Goal: Find specific page/section: Find specific page/section

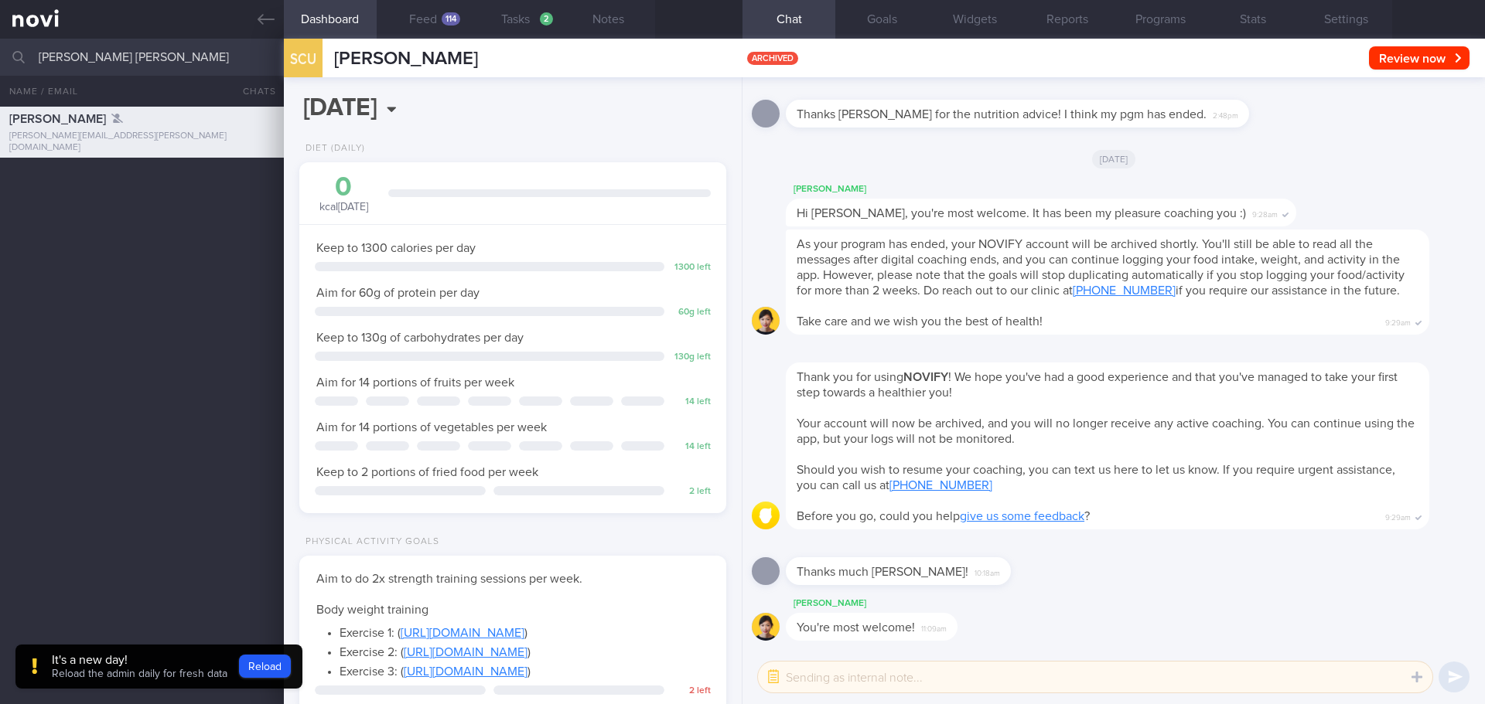
select select "7"
type input "[PERSON_NAME] [PERSON_NAME]"
click at [176, 207] on div "[PERSON_NAME] [PERSON_NAME] [EMAIL_ADDRESS][DOMAIN_NAME]" at bounding box center [142, 206] width 284 height 31
type input "[DATE]"
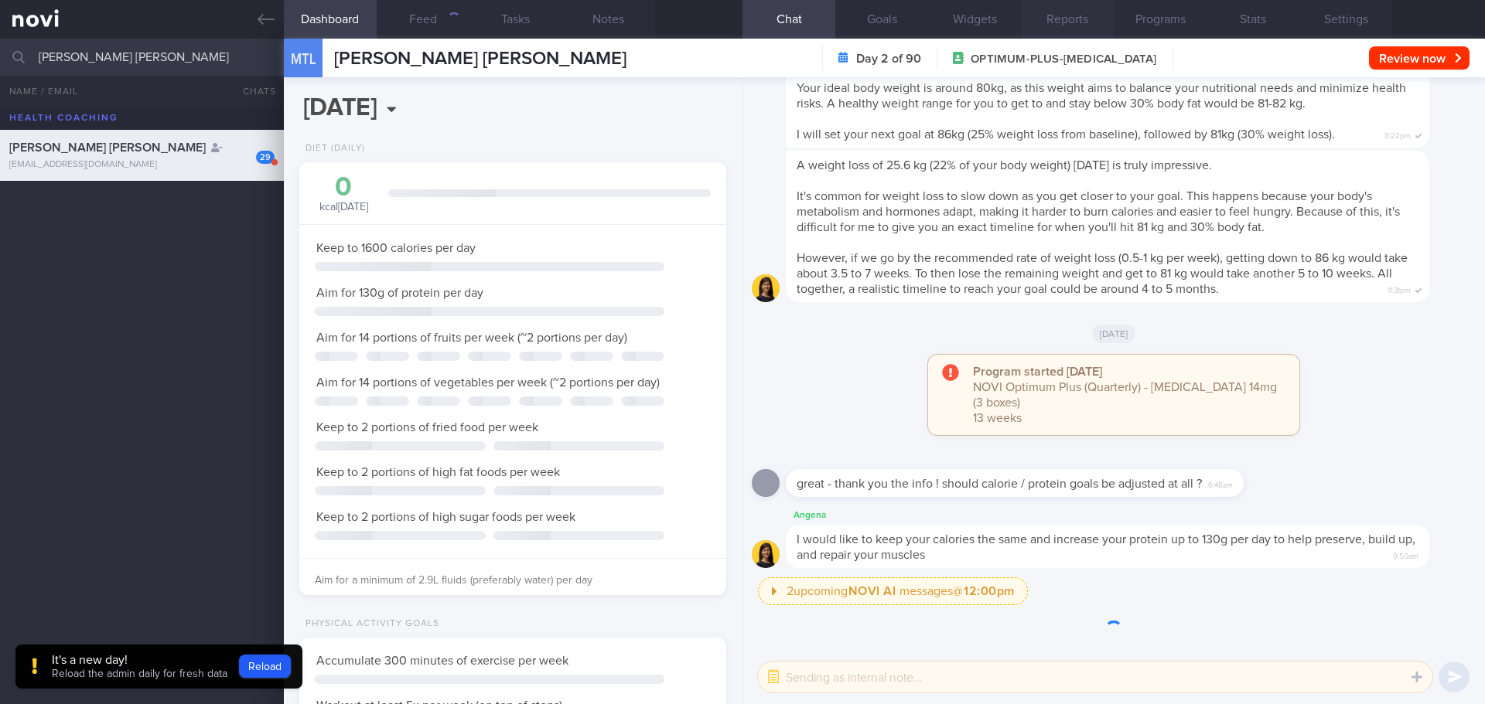
scroll to position [216, 388]
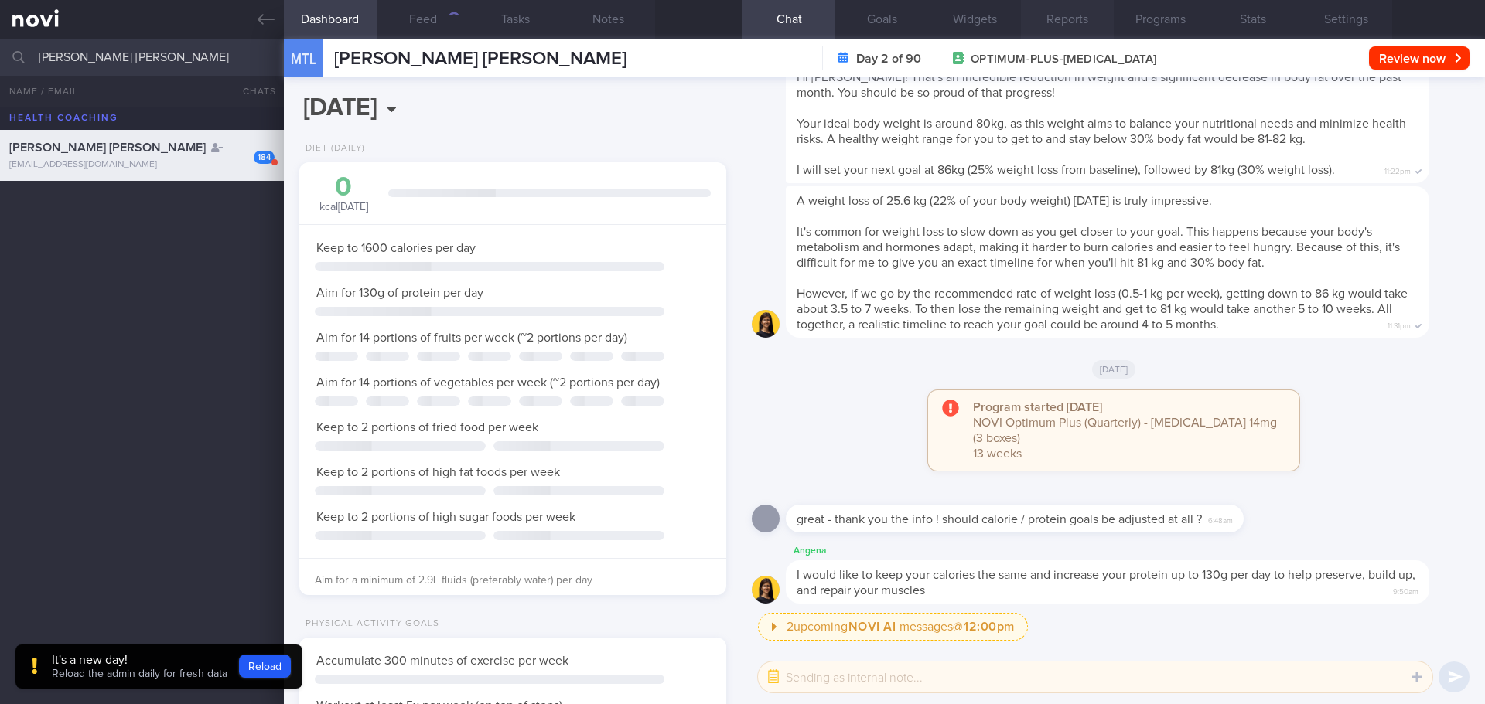
click at [1046, 15] on button "Reports" at bounding box center [1067, 19] width 93 height 39
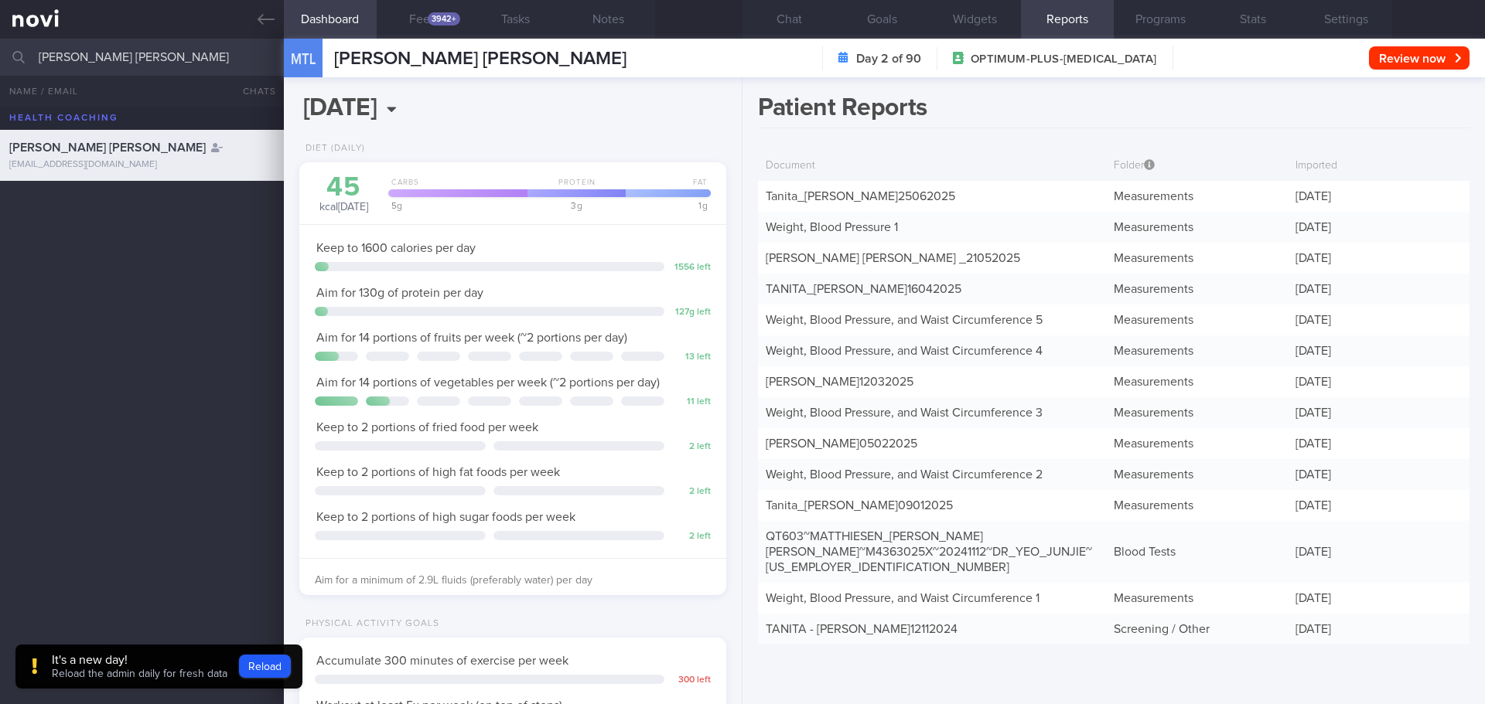
scroll to position [216, 388]
